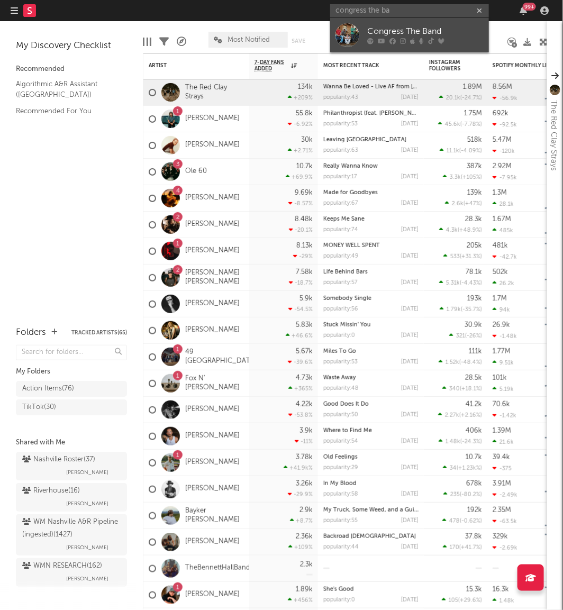
type input "congress the ba"
click at [353, 29] on div at bounding box center [347, 35] width 24 height 24
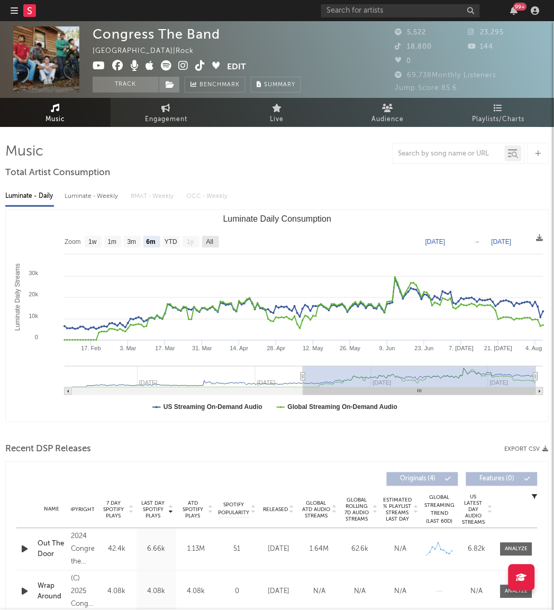
click at [213, 239] on text "All" at bounding box center [209, 242] width 7 height 7
select select "All"
type input "[DATE]"
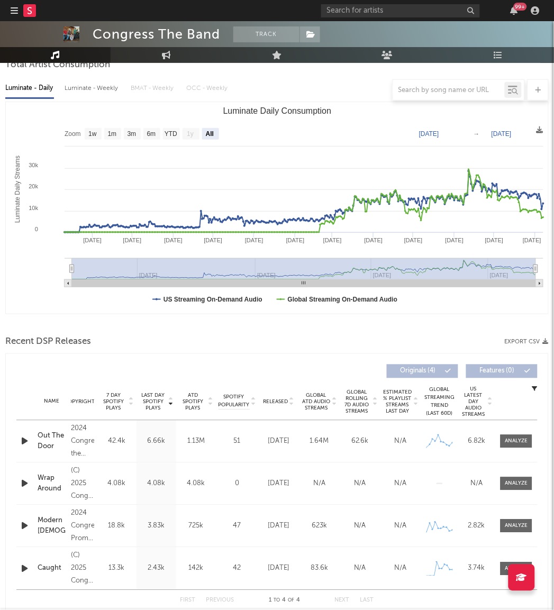
scroll to position [108, 0]
click at [280, 397] on div "Released" at bounding box center [278, 401] width 35 height 8
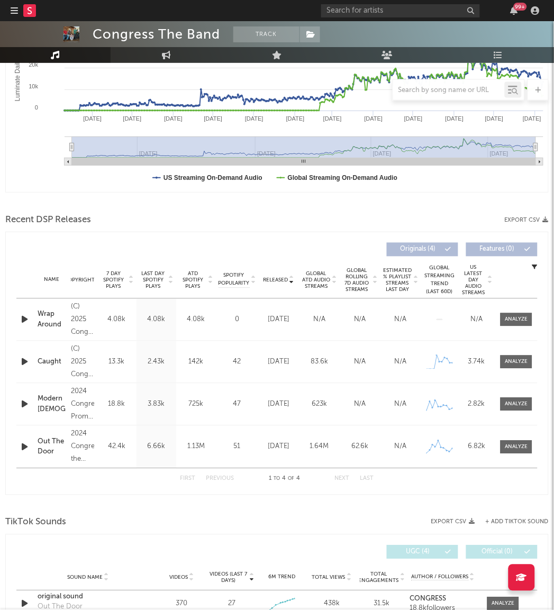
scroll to position [0, 0]
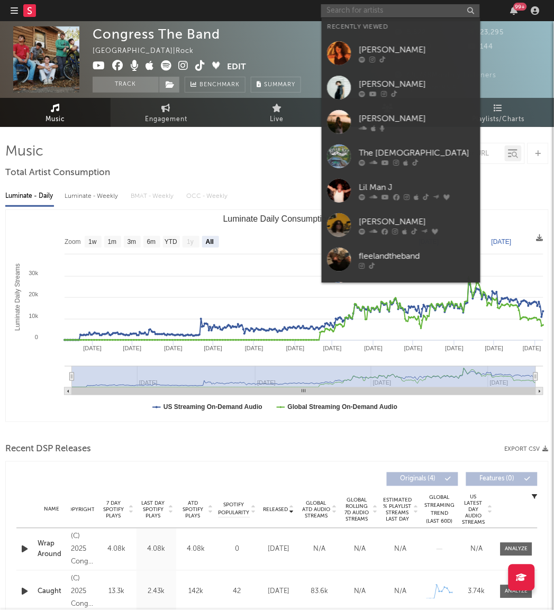
click at [339, 11] on input "text" at bounding box center [400, 10] width 159 height 13
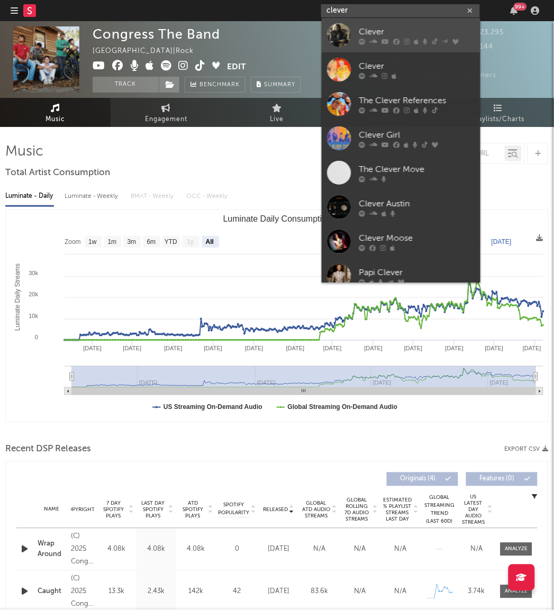
type input "clever"
click at [330, 33] on div at bounding box center [339, 35] width 24 height 24
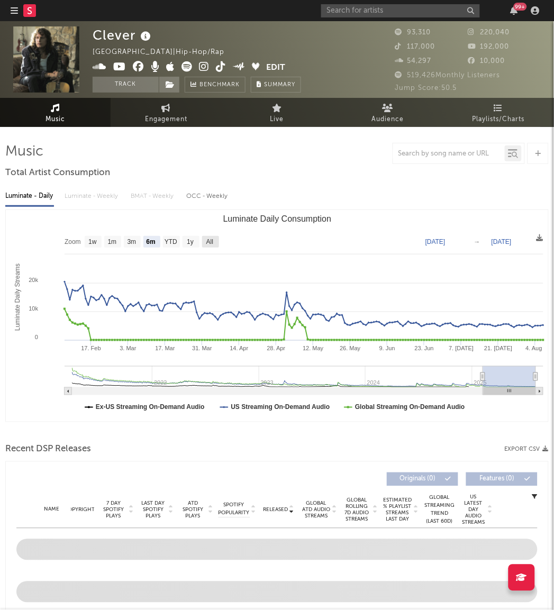
click at [211, 242] on text "All" at bounding box center [209, 242] width 7 height 7
select select "All"
type input "[DATE]"
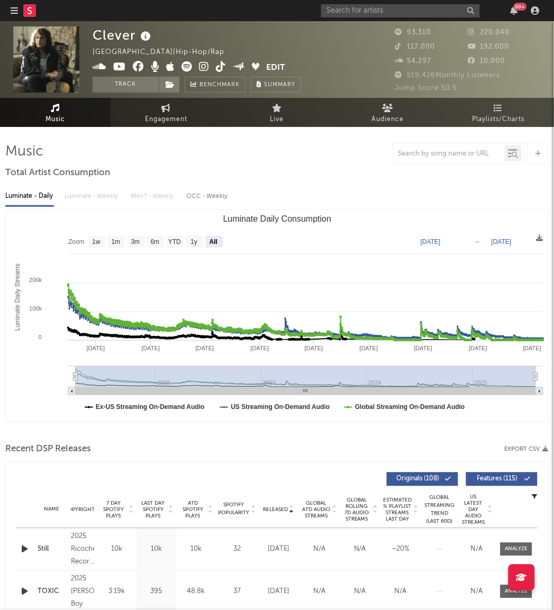
click at [278, 507] on span "Released" at bounding box center [275, 510] width 25 height 6
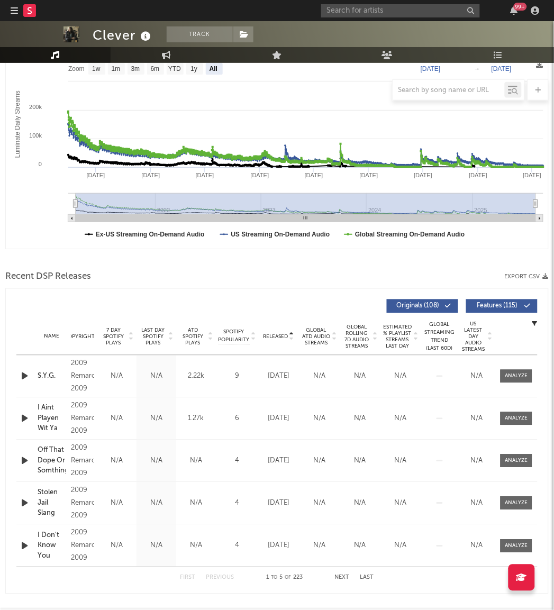
scroll to position [174, 0]
click at [286, 334] on span "Released" at bounding box center [275, 336] width 25 height 6
